Goal: Information Seeking & Learning: Learn about a topic

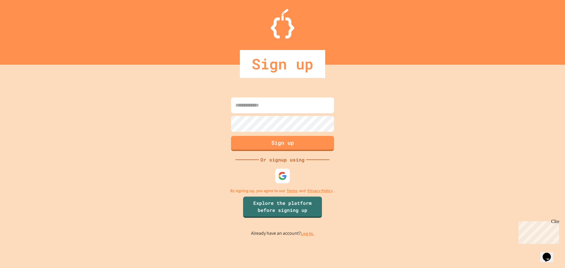
click at [306, 235] on link "Log in." at bounding box center [308, 233] width 14 height 6
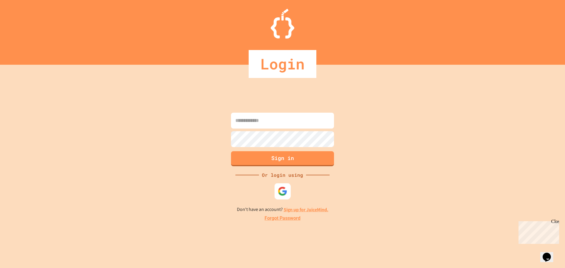
click at [283, 190] on img at bounding box center [283, 191] width 10 height 10
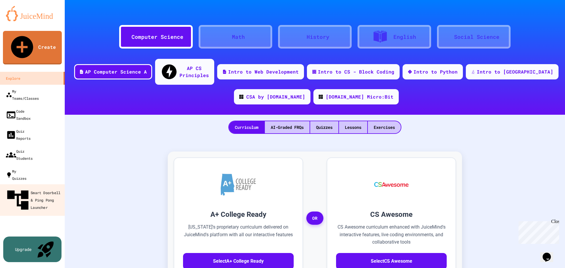
click at [43, 187] on div "Smart Doorbell & Ping Pong Launcher" at bounding box center [34, 200] width 58 height 26
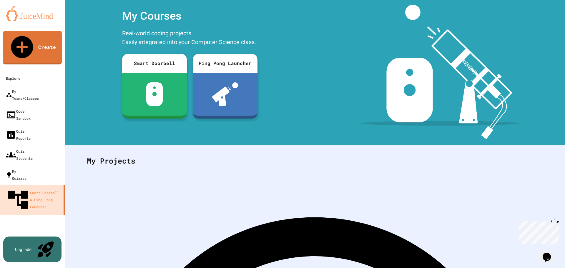
scroll to position [27, 0]
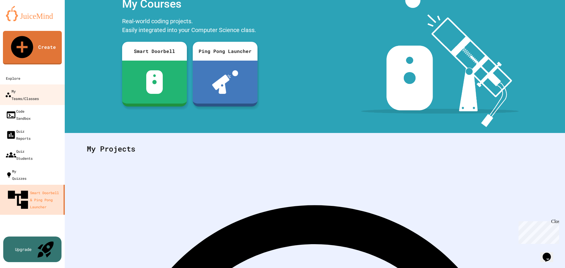
click at [32, 87] on div "My Teams/Classes" at bounding box center [22, 94] width 34 height 14
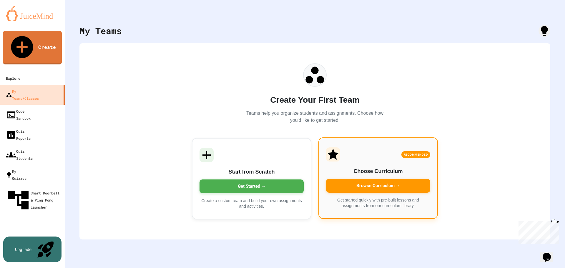
click at [380, 185] on div "Browse Curriculum →" at bounding box center [378, 186] width 104 height 14
